Goal: Task Accomplishment & Management: Complete application form

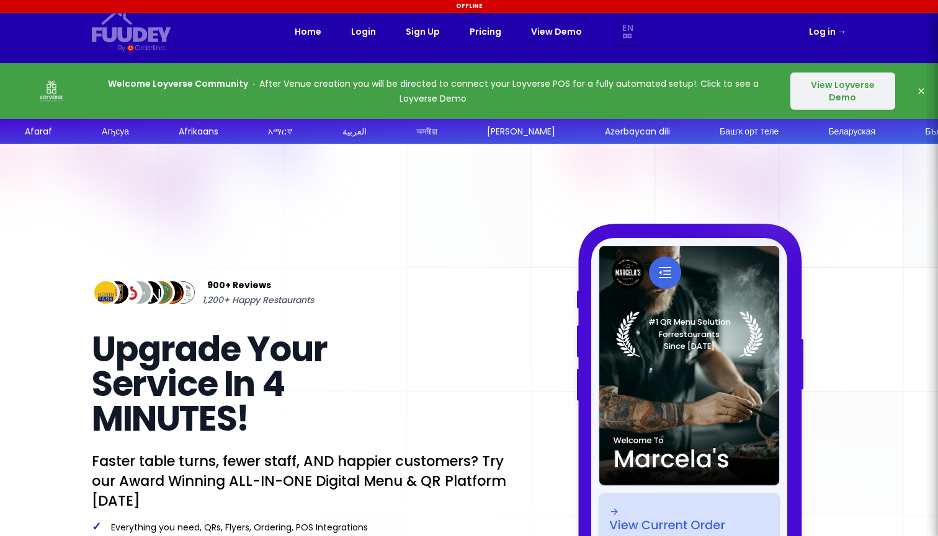
select select "en"
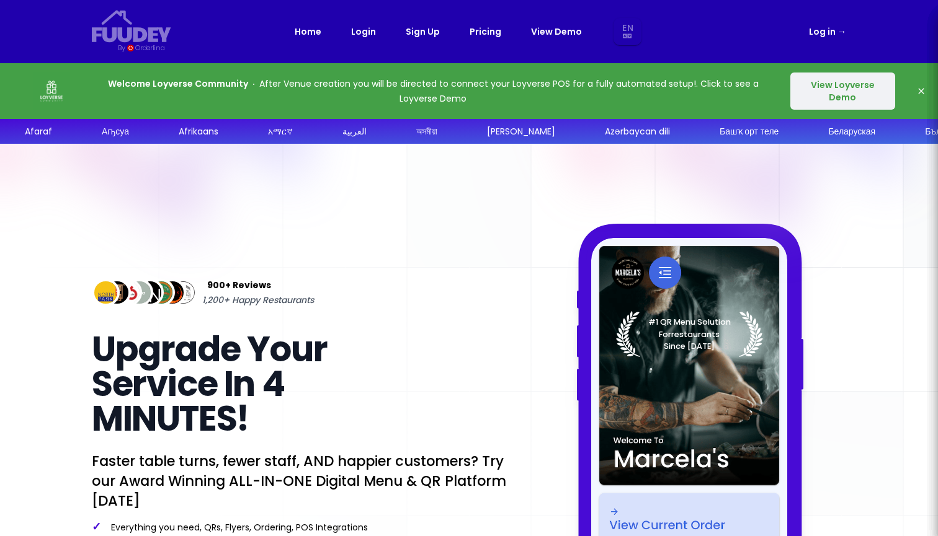
select select "en"
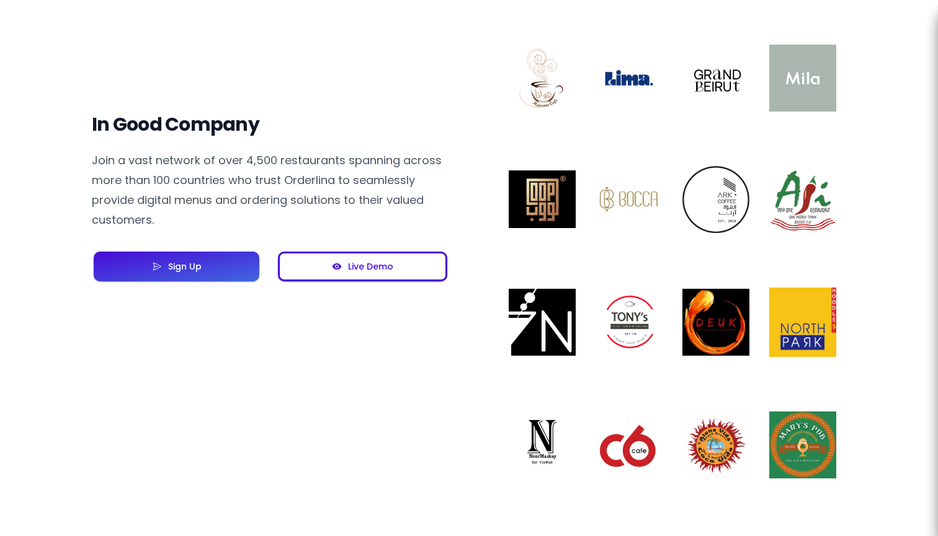
scroll to position [976, 0]
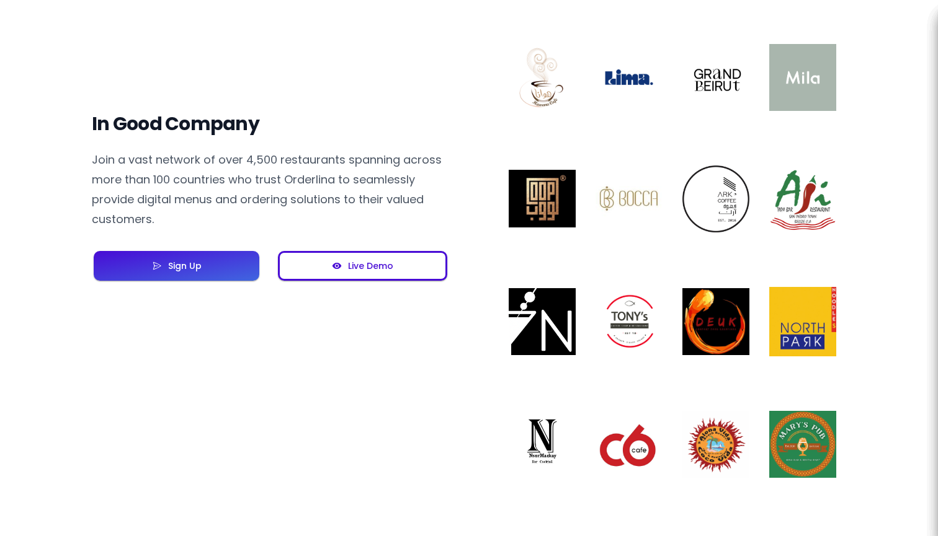
click at [411, 258] on button "Live Demo" at bounding box center [362, 266] width 169 height 30
select select "en"
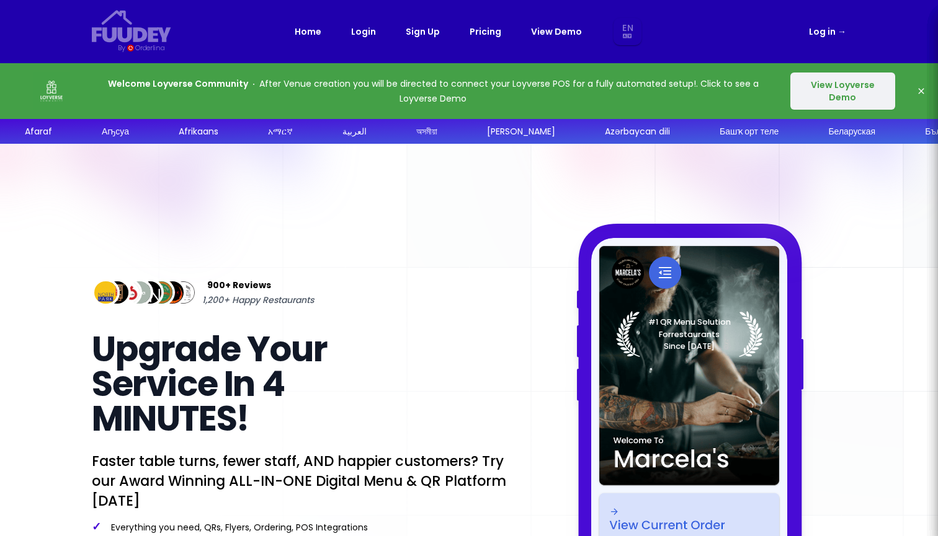
scroll to position [0, 0]
click at [854, 89] on button "View Loyverse Demo" at bounding box center [842, 91] width 105 height 37
select select "en"
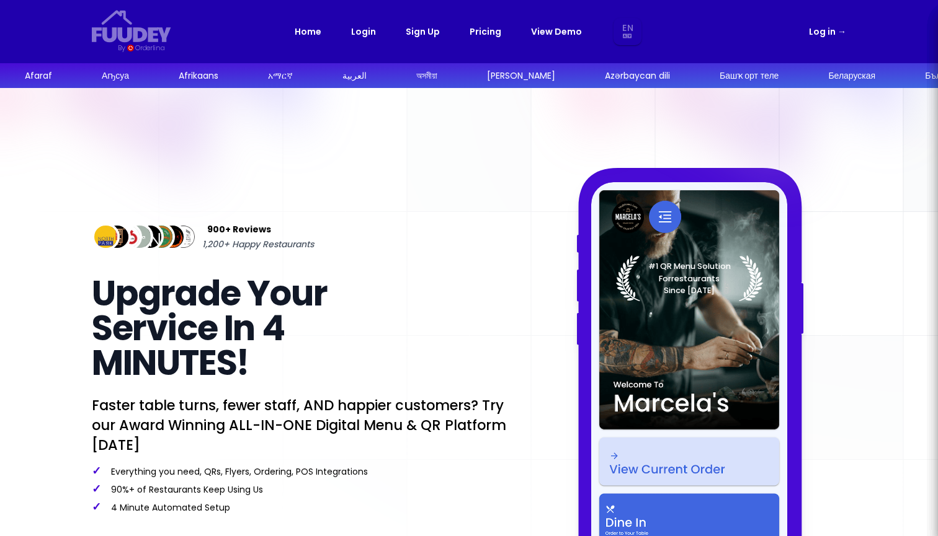
select select "en"
click at [825, 34] on link "Log in →" at bounding box center [827, 31] width 37 height 15
select select "en"
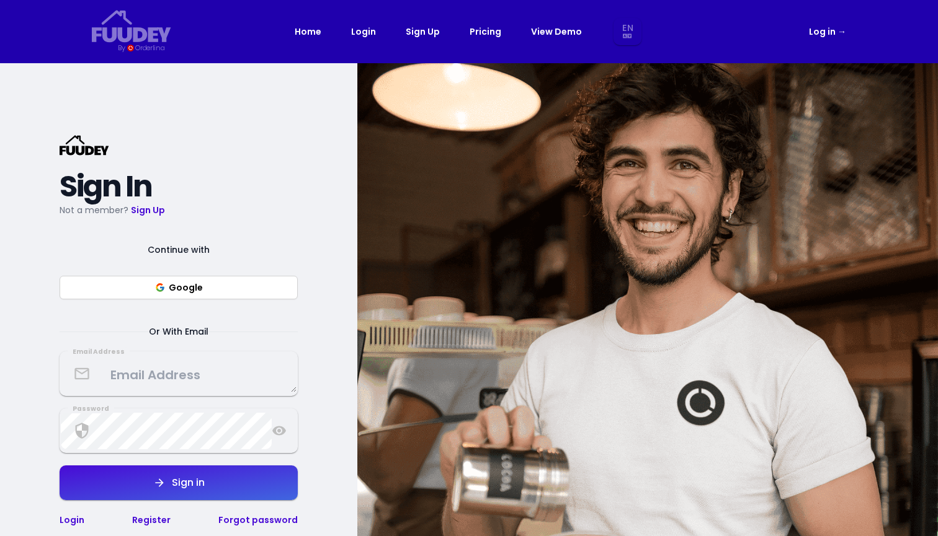
select select "en"
click at [239, 285] on button "Google" at bounding box center [179, 288] width 238 height 24
select select "en"
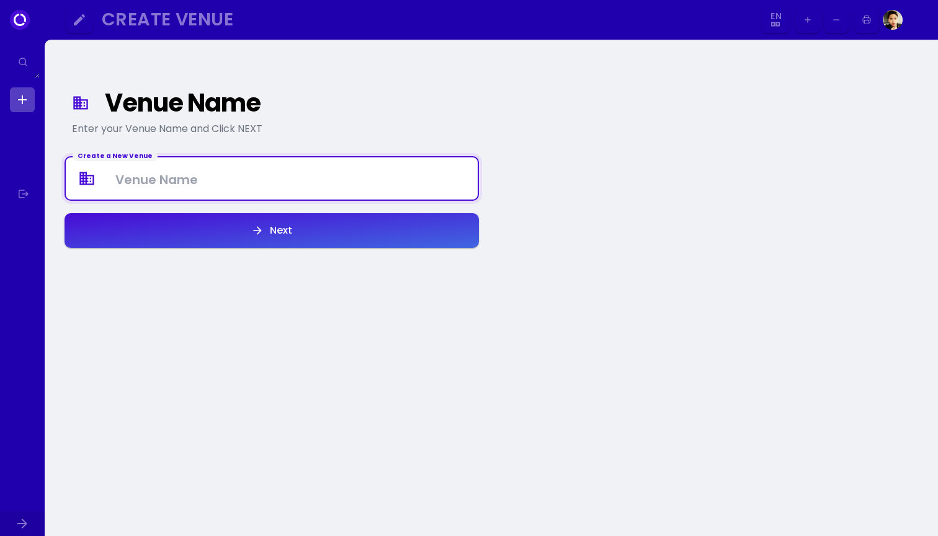
click at [239, 188] on Venue at bounding box center [272, 179] width 412 height 37
type Venue "Hungrii Tidbits"
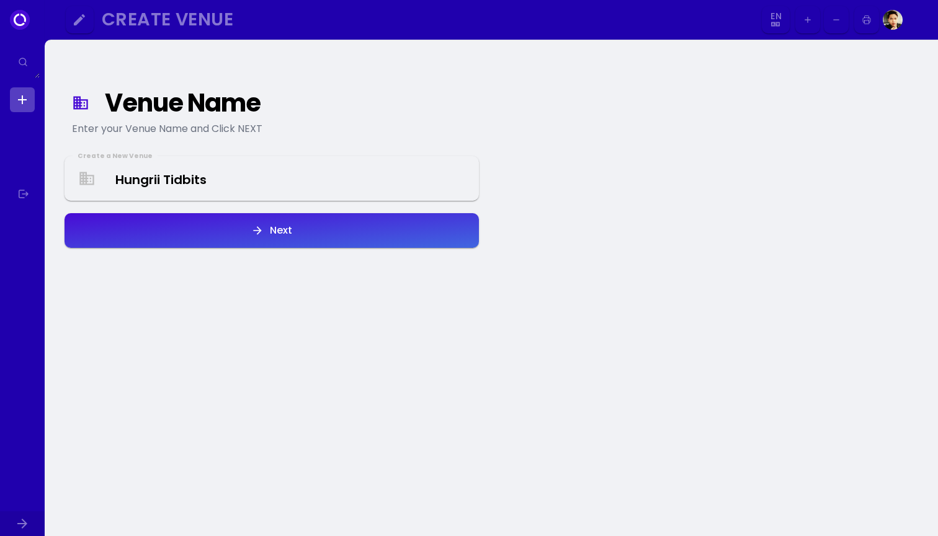
click at [213, 229] on button "Next" at bounding box center [271, 230] width 414 height 35
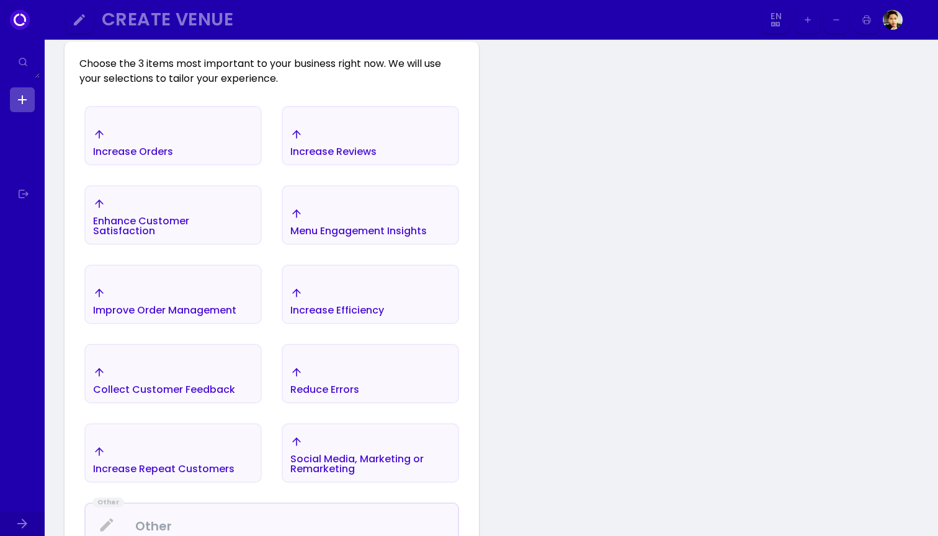
scroll to position [244, 0]
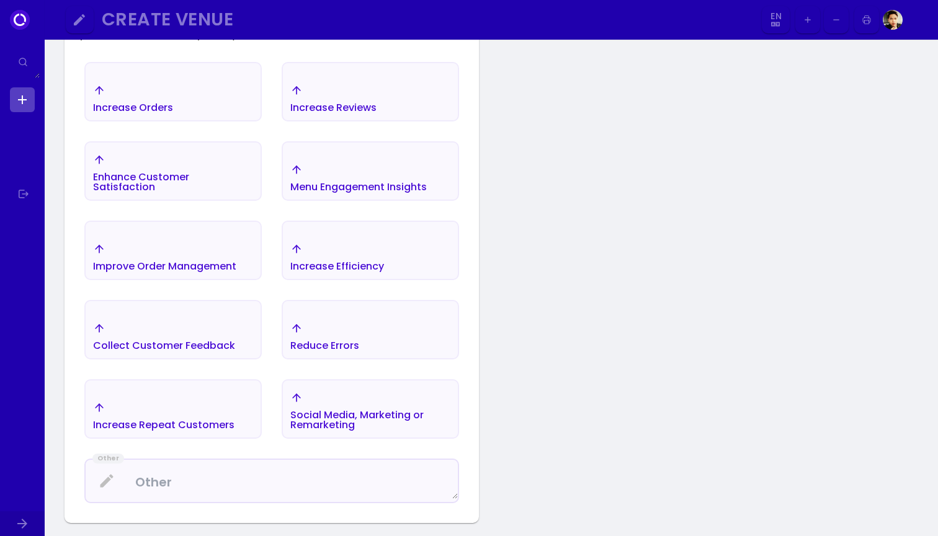
click at [173, 113] on div "Improve Order Management" at bounding box center [133, 98] width 80 height 29
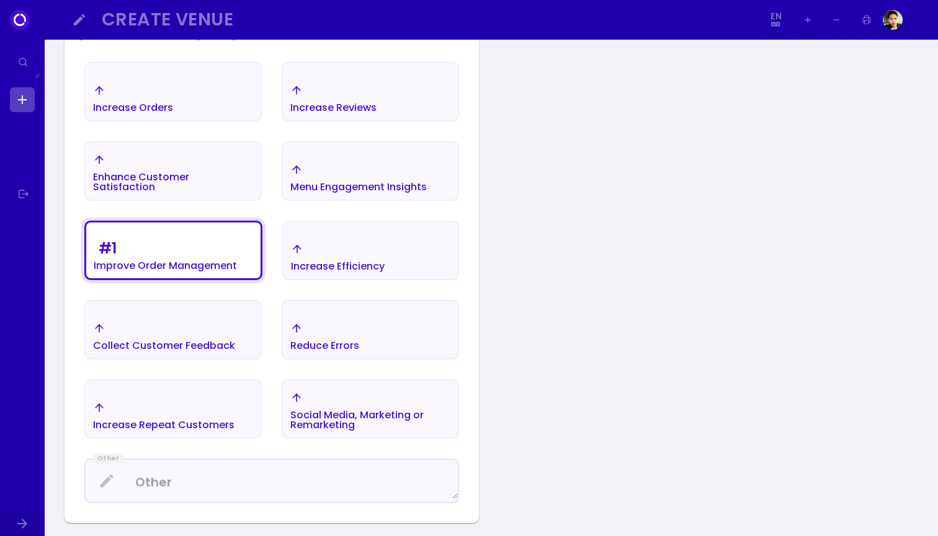
click at [173, 113] on div "Increase Efficiency" at bounding box center [133, 108] width 80 height 10
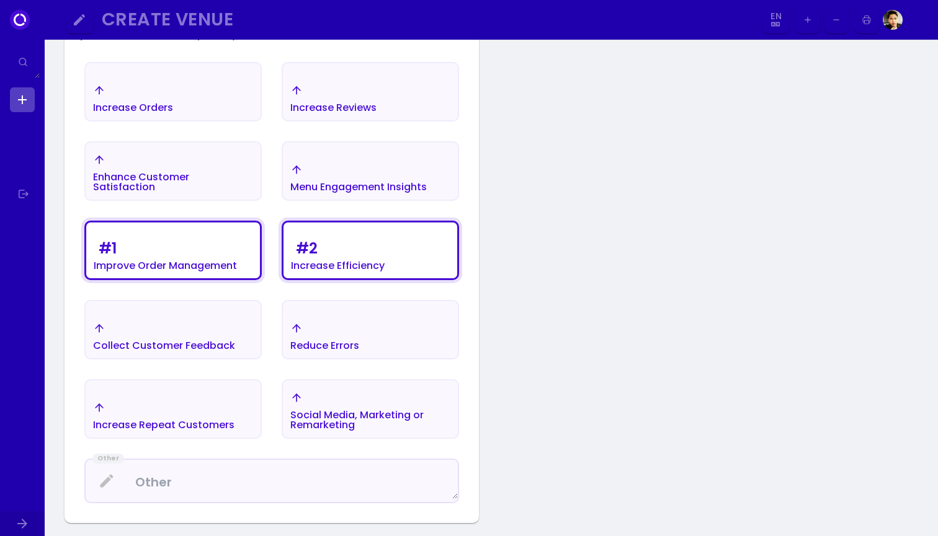
click at [173, 113] on div "Menu Engagement Insights" at bounding box center [133, 108] width 80 height 10
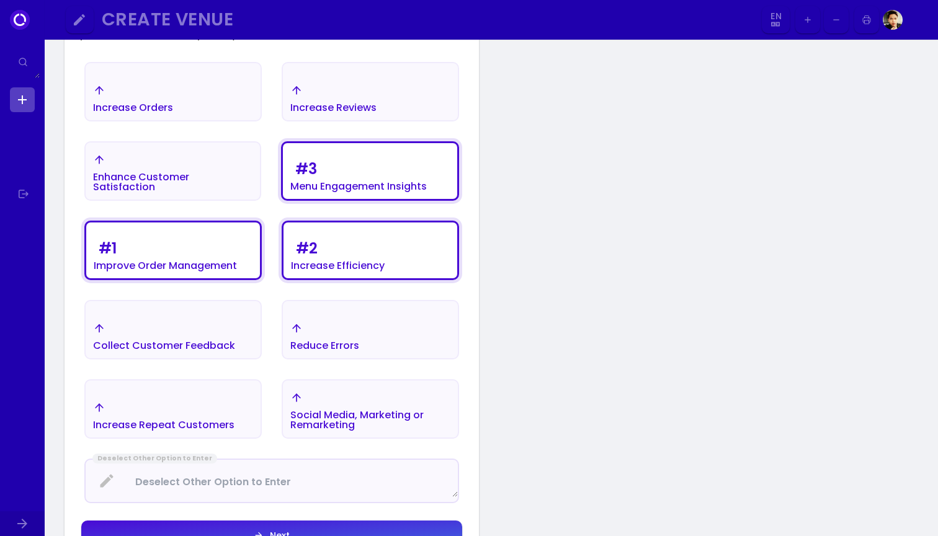
click at [173, 113] on div "Enhance Customer Satisfaction" at bounding box center [133, 98] width 80 height 29
click at [211, 105] on div "Increase Orders" at bounding box center [173, 98] width 175 height 43
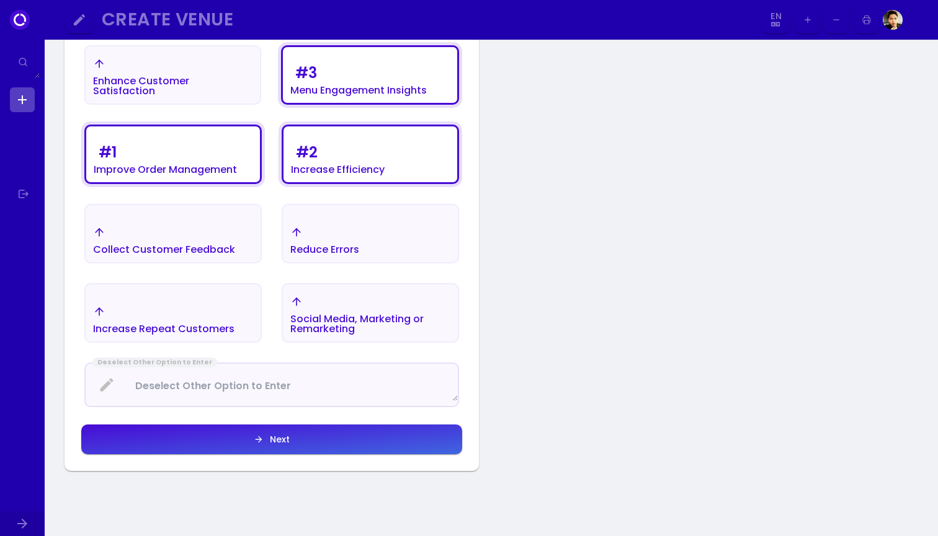
scroll to position [340, 0]
select select "en"
